Goal: Task Accomplishment & Management: Manage account settings

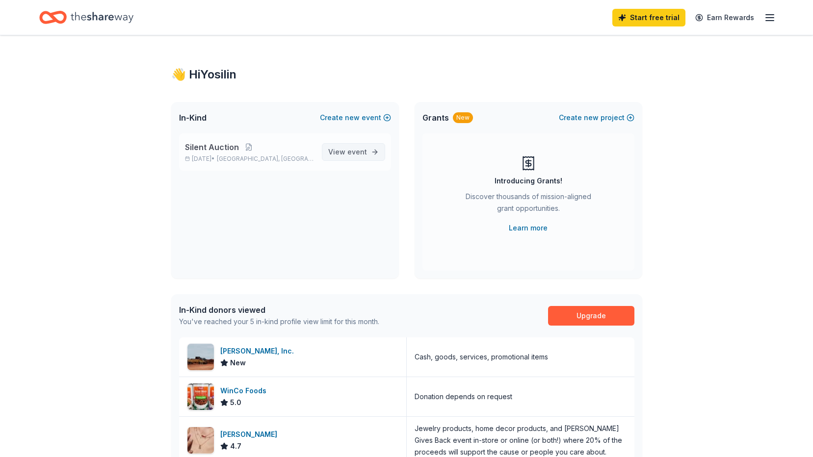
click at [362, 151] on span "event" at bounding box center [357, 152] width 20 height 8
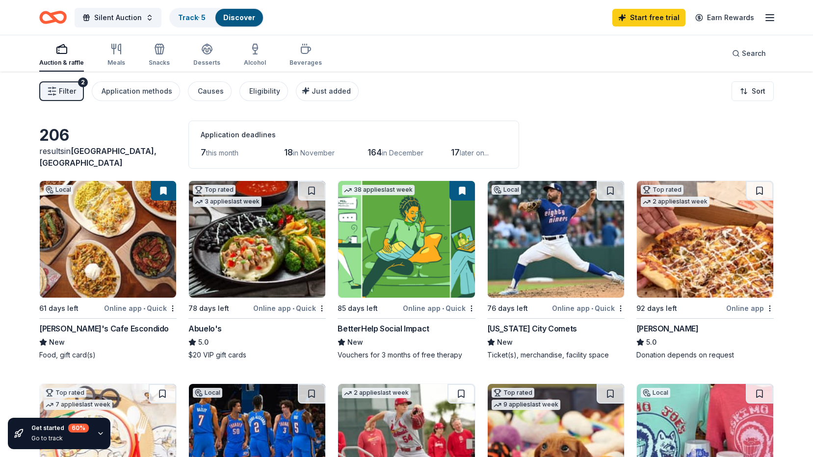
click at [761, 24] on div "Start free trial Earn Rewards" at bounding box center [693, 17] width 163 height 23
click at [764, 22] on div "Start free trial Earn Rewards" at bounding box center [693, 17] width 163 height 23
click at [767, 21] on line "button" at bounding box center [770, 21] width 8 height 0
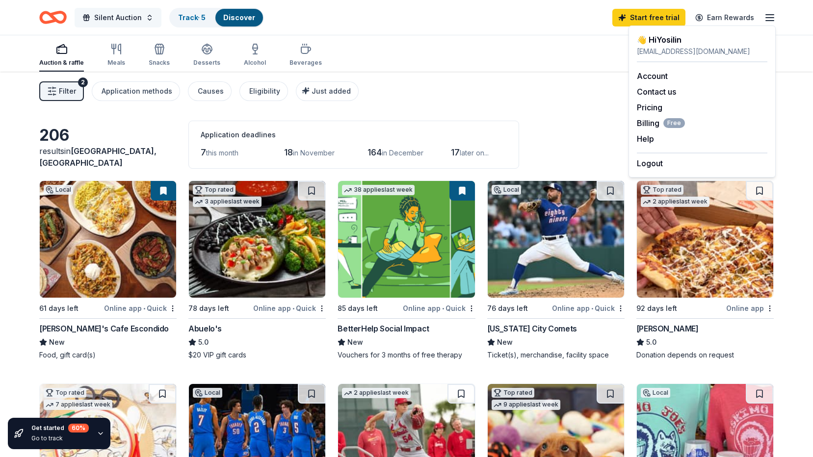
click at [140, 15] on button "Silent Auction" at bounding box center [118, 18] width 87 height 20
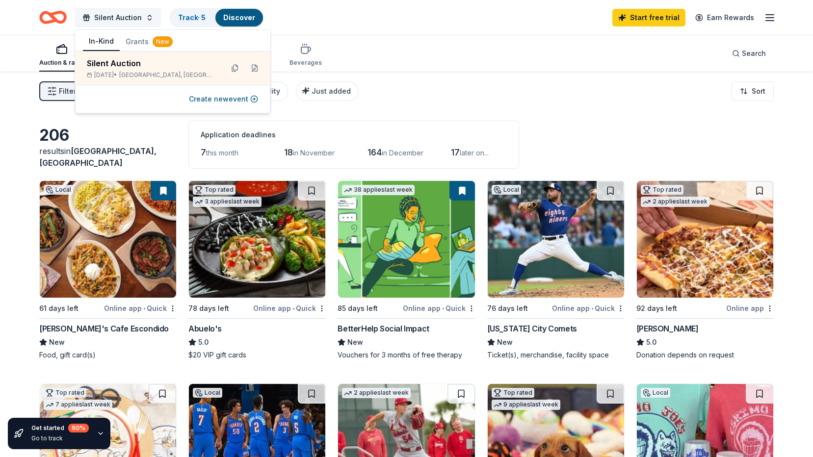
click at [140, 15] on button "Silent Auction" at bounding box center [118, 18] width 87 height 20
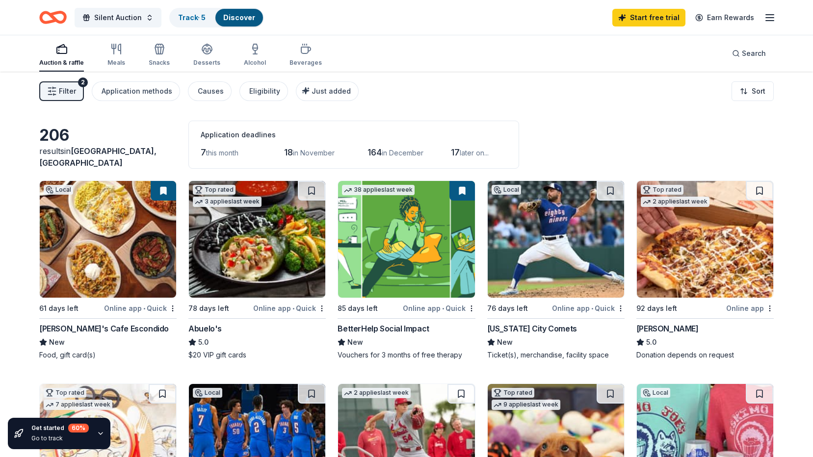
click at [774, 15] on icon "button" at bounding box center [770, 18] width 12 height 12
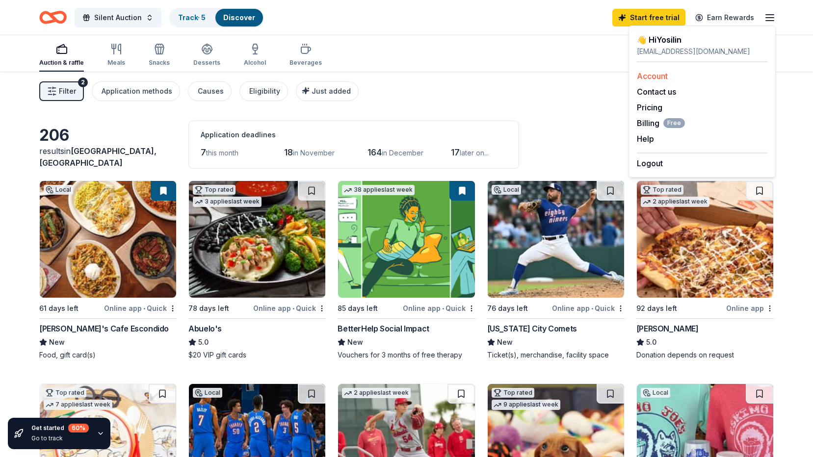
click at [663, 80] on link "Account" at bounding box center [652, 76] width 31 height 10
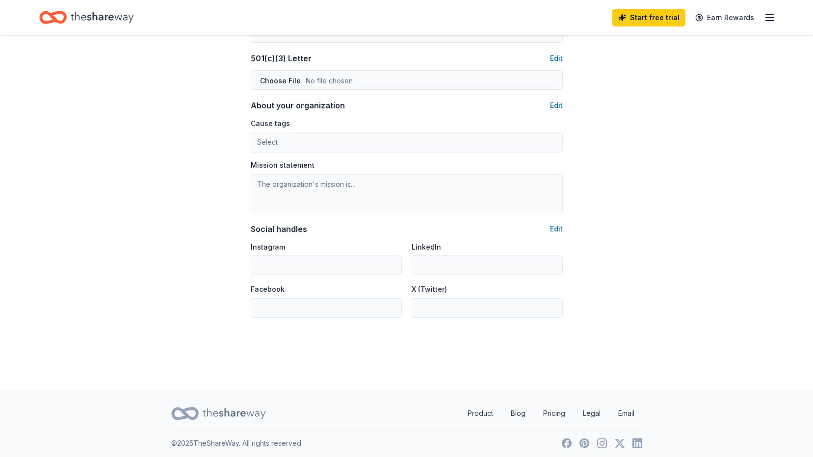
scroll to position [524, 0]
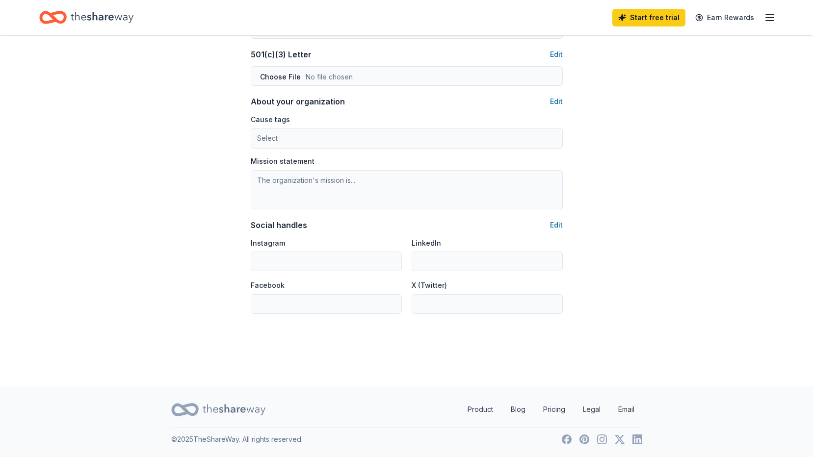
click at [774, 19] on icon "button" at bounding box center [770, 18] width 12 height 12
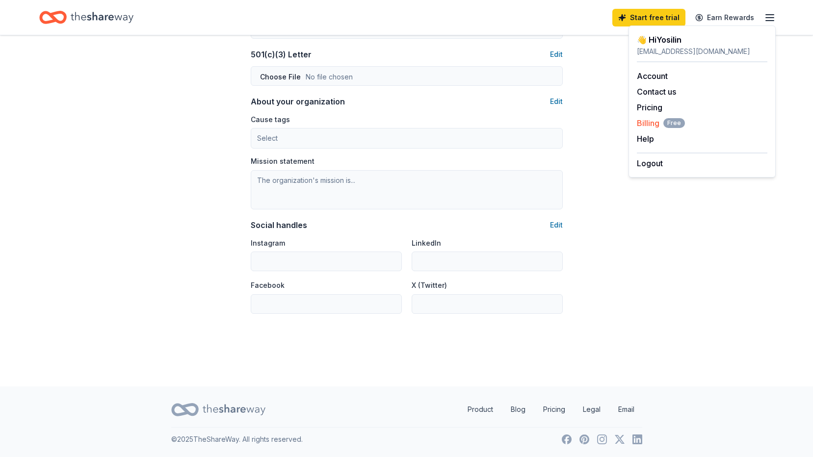
click at [656, 124] on span "Billing Free" at bounding box center [661, 123] width 48 height 12
